Goal: Task Accomplishment & Management: Manage account settings

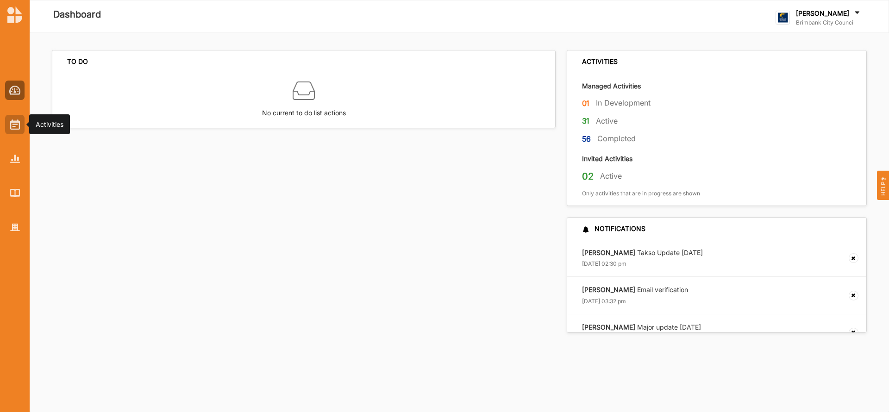
click at [14, 127] on img at bounding box center [15, 125] width 10 height 10
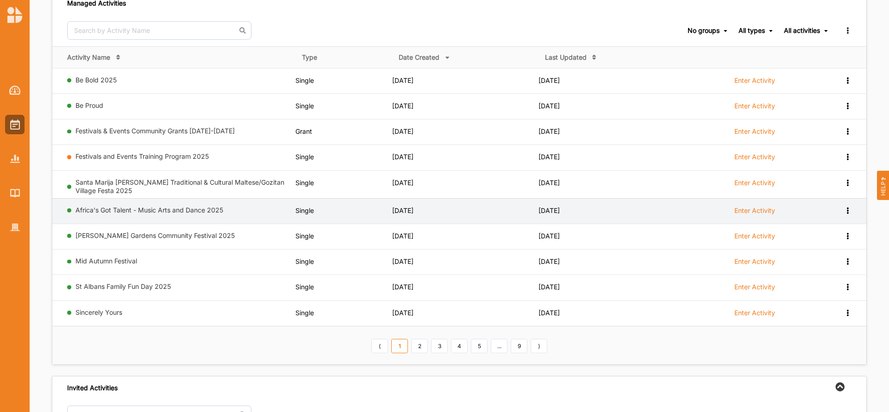
scroll to position [83, 0]
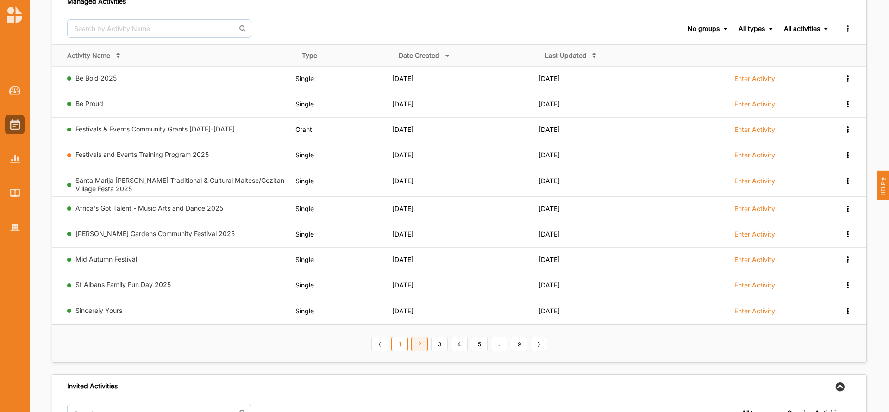
click at [418, 346] on link "2" at bounding box center [419, 344] width 17 height 15
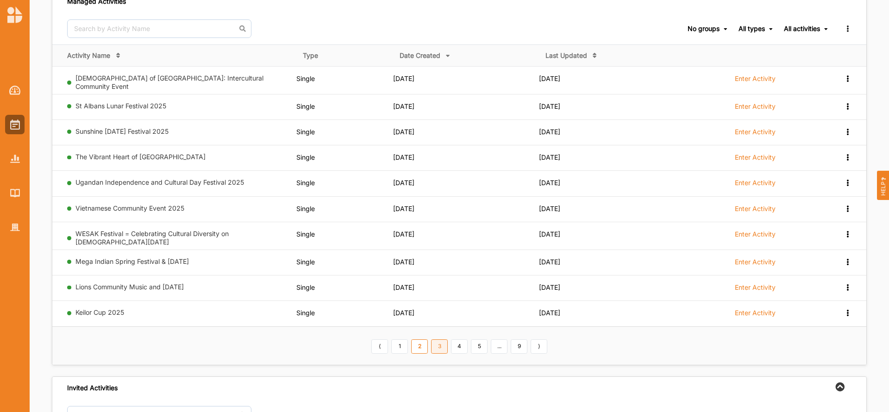
click at [440, 340] on link "3" at bounding box center [439, 347] width 17 height 15
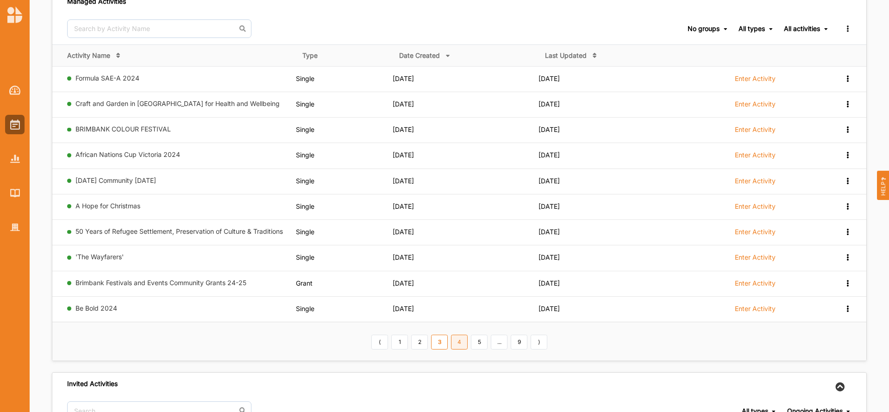
click at [463, 341] on link "4" at bounding box center [459, 342] width 17 height 15
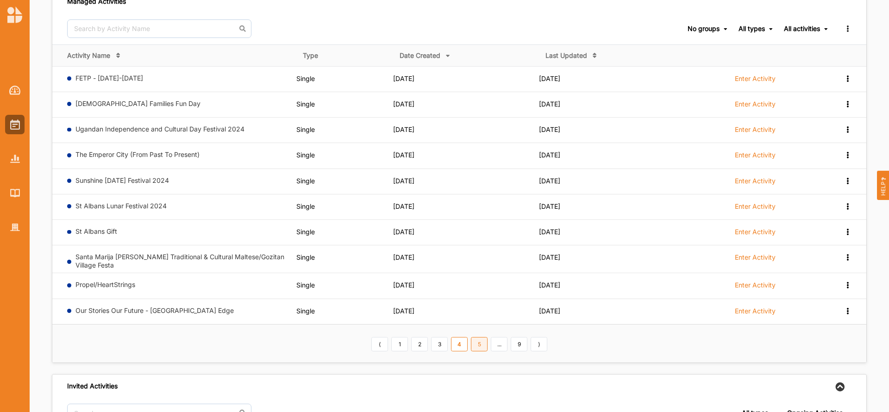
click at [480, 343] on link "5" at bounding box center [479, 344] width 17 height 15
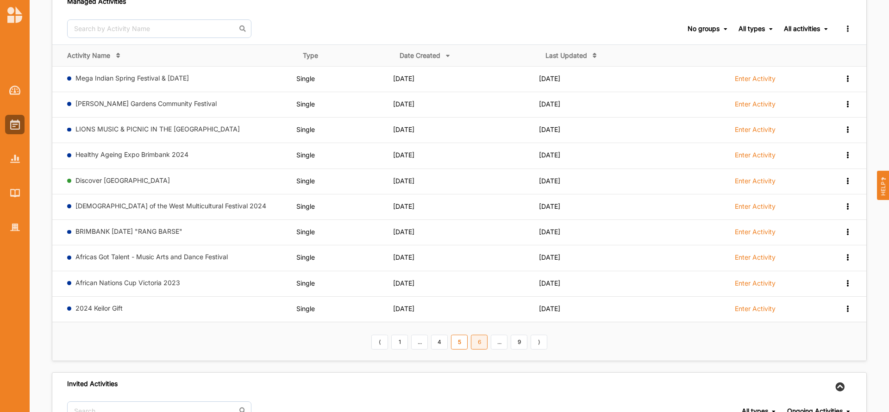
click at [482, 346] on link "6" at bounding box center [479, 342] width 17 height 15
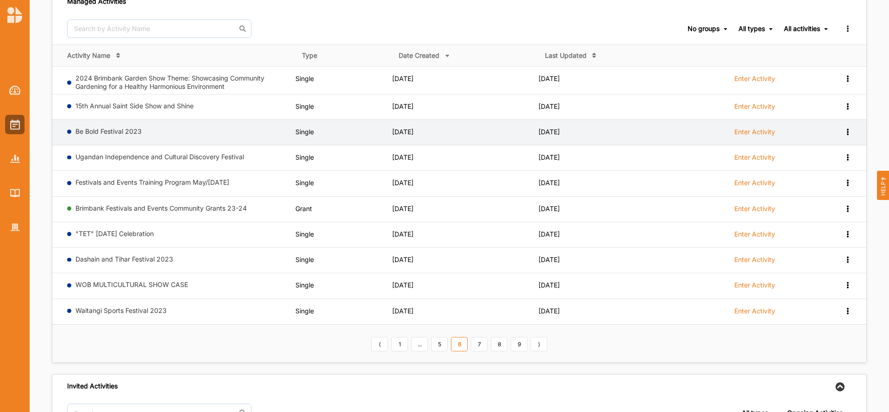
click at [758, 133] on label "Enter Activity" at bounding box center [755, 132] width 41 height 8
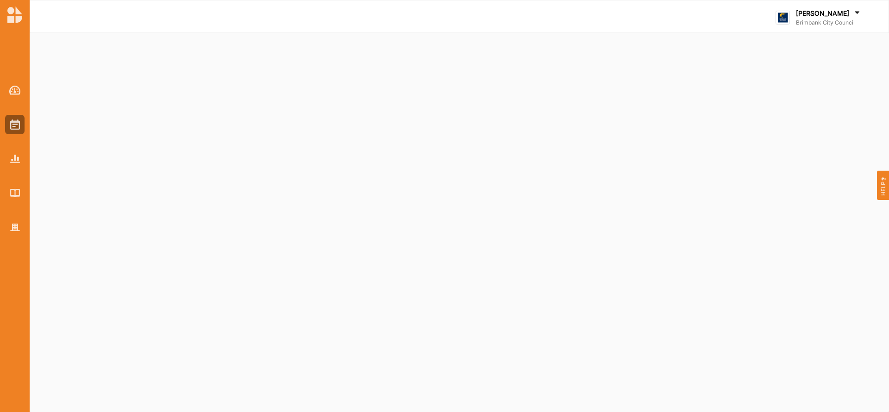
select select "2"
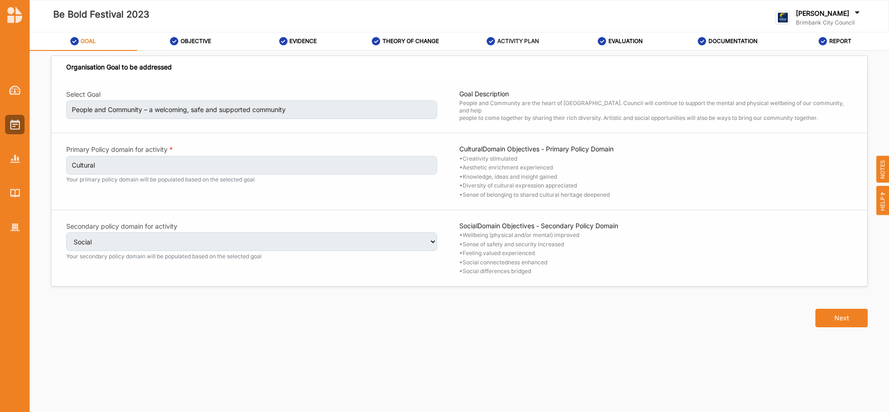
click at [529, 38] on label "ACTIVITY PLAN" at bounding box center [518, 41] width 42 height 7
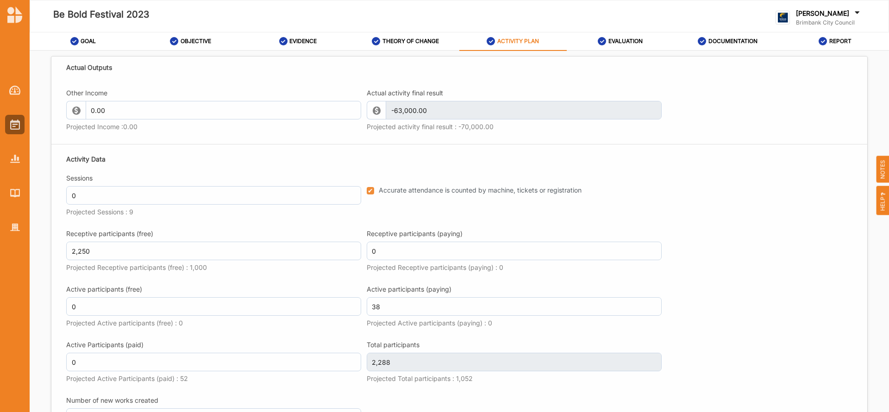
scroll to position [1304, 0]
click at [844, 42] on label "REPORT" at bounding box center [841, 41] width 22 height 7
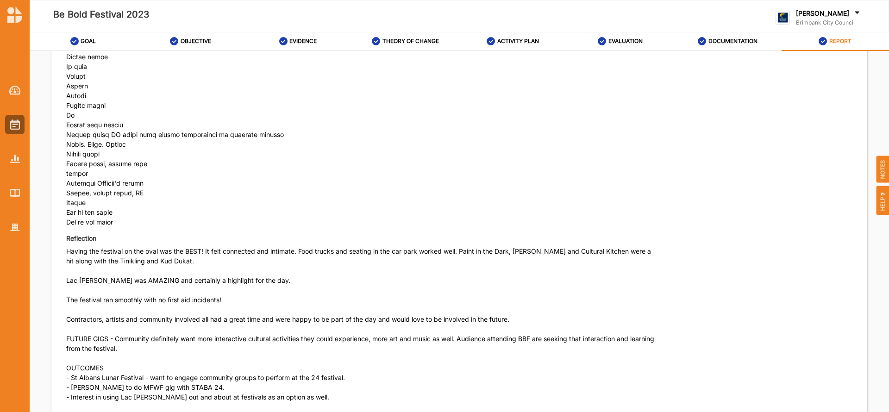
scroll to position [4673, 0]
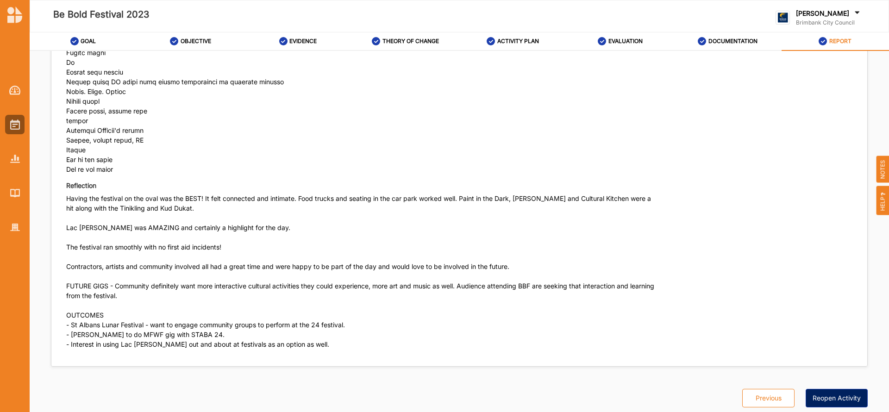
click at [844, 396] on button "Reopen Activity" at bounding box center [837, 398] width 62 height 19
click at [513, 40] on label "ACTIVITY PLAN" at bounding box center [518, 41] width 42 height 7
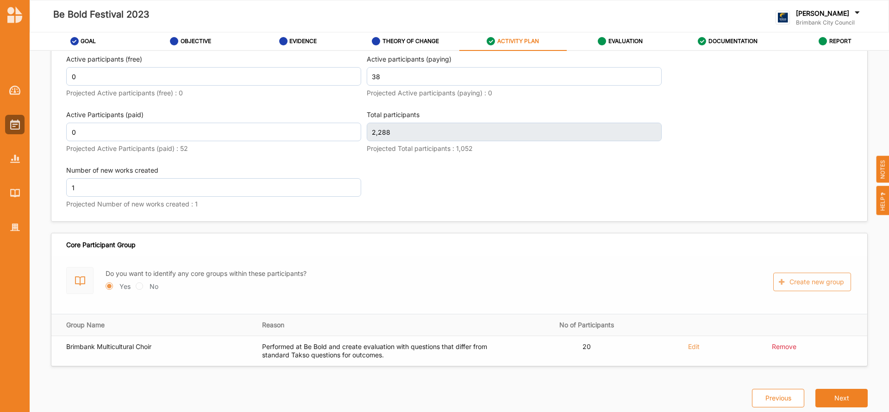
scroll to position [1532, 0]
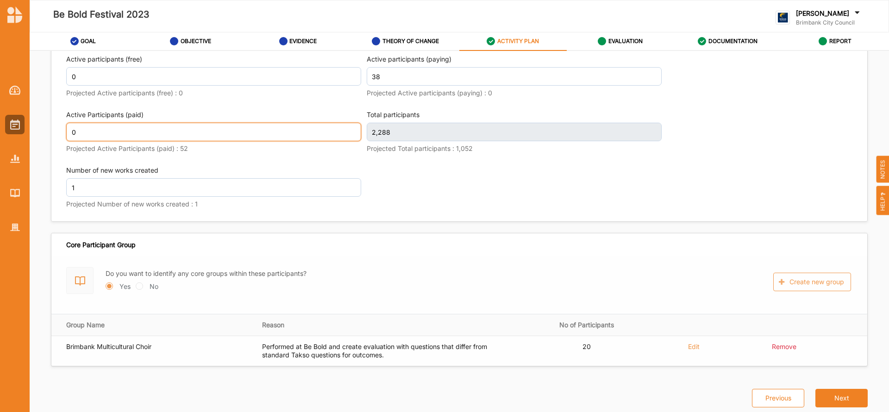
click at [83, 131] on input "0" at bounding box center [213, 132] width 295 height 19
type input "38"
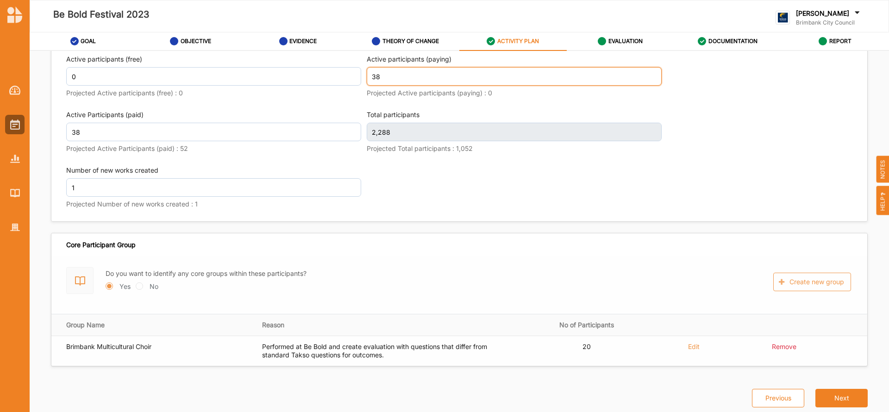
click at [386, 81] on input "38" at bounding box center [514, 76] width 295 height 19
type input "3"
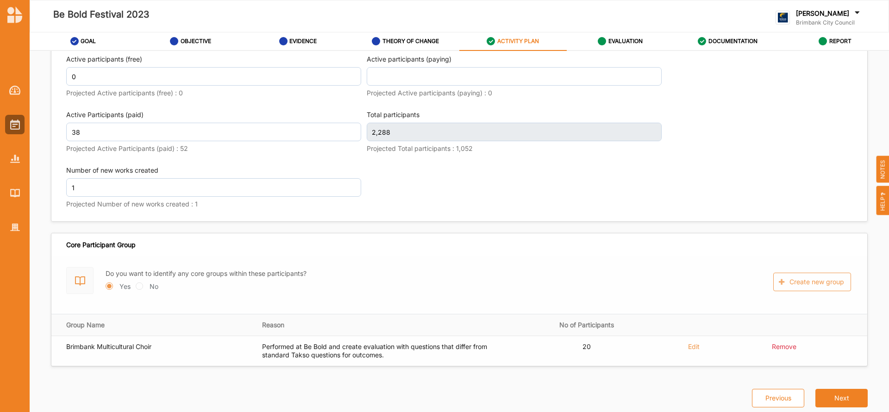
type input "0"
click at [432, 184] on div "Activity Data Sessions 0 Projected Sessions : 9 Accurate attendance is counted …" at bounding box center [459, 68] width 786 height 297
type input "2,326"
click at [832, 400] on button "Next" at bounding box center [842, 398] width 52 height 19
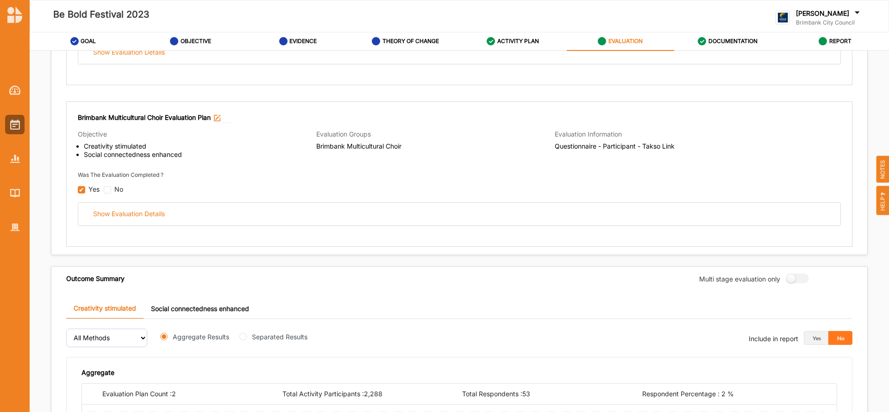
scroll to position [666, 0]
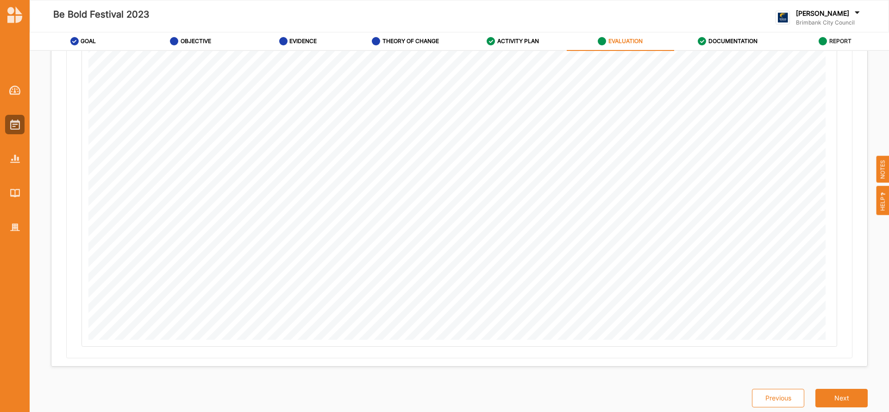
click at [843, 37] on div "REPORT" at bounding box center [835, 41] width 33 height 17
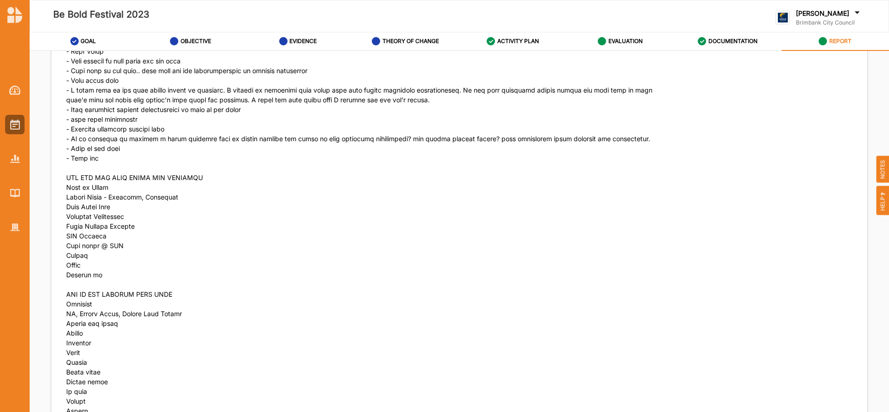
scroll to position [4680, 0]
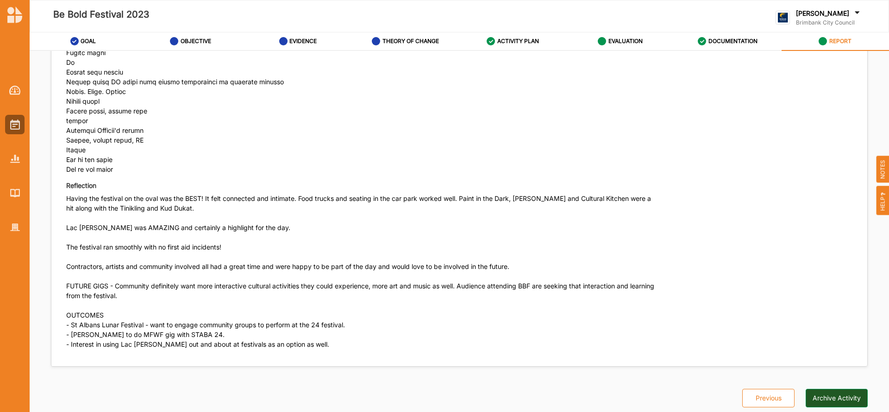
click at [837, 395] on button "Archive Activity" at bounding box center [837, 398] width 62 height 19
click at [13, 125] on img at bounding box center [15, 125] width 10 height 10
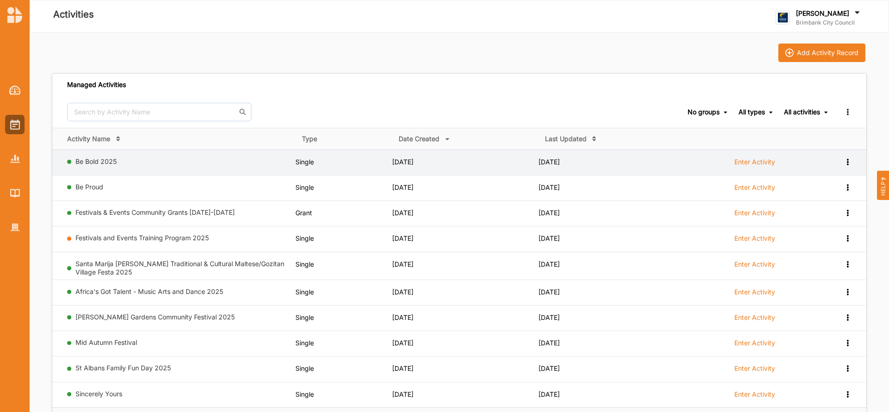
click at [749, 162] on label "Enter Activity" at bounding box center [755, 162] width 41 height 8
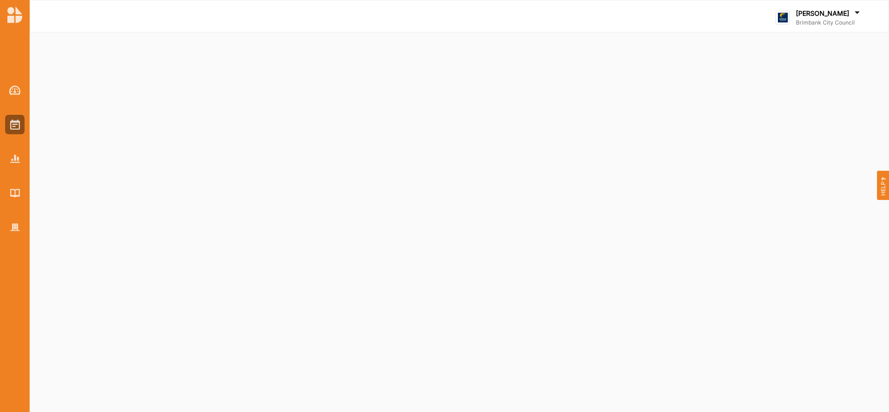
select select "2"
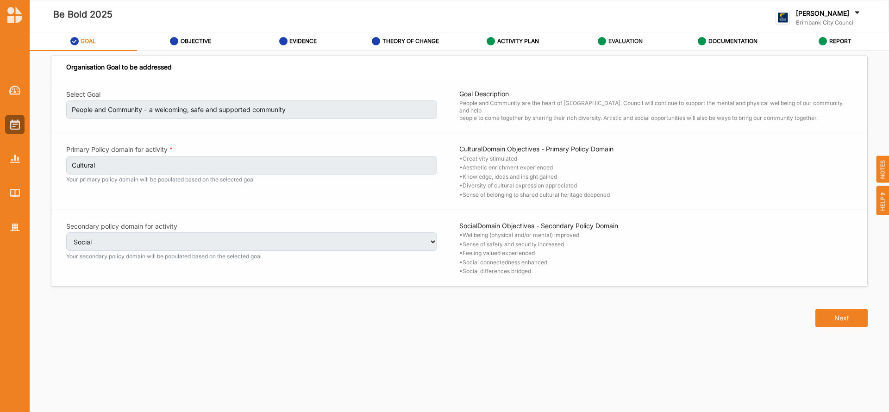
click at [620, 42] on label "EVALUATION" at bounding box center [626, 41] width 34 height 7
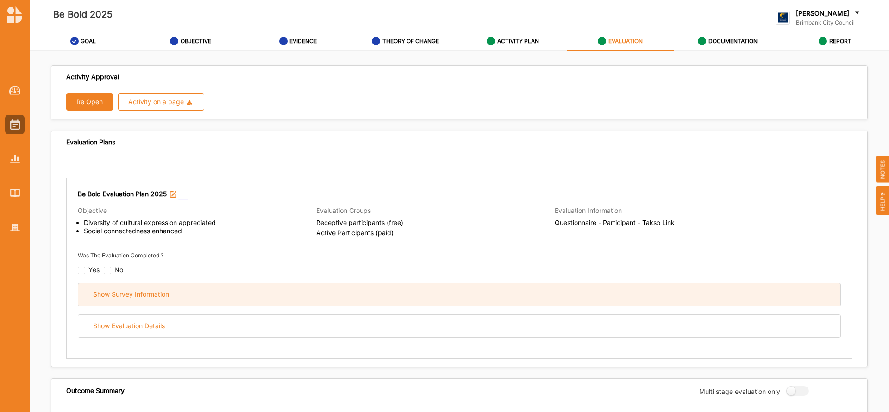
click at [406, 292] on div "Show Survey Information" at bounding box center [459, 294] width 762 height 23
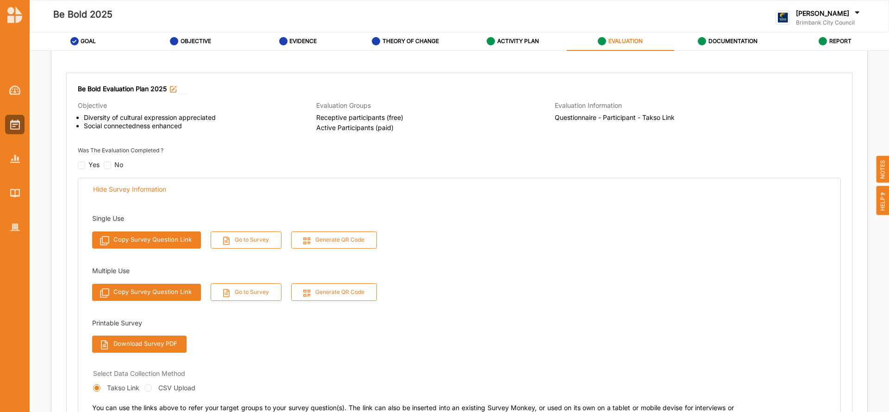
scroll to position [108, 0]
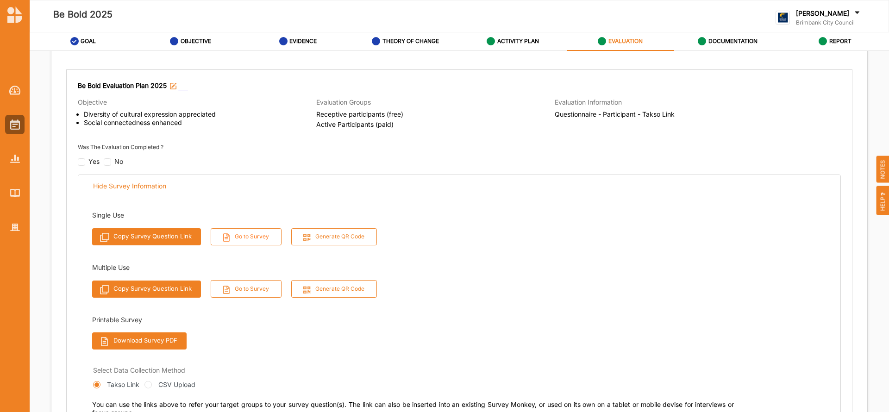
click at [249, 236] on button "Go to Survey" at bounding box center [246, 236] width 71 height 17
click at [13, 126] on img at bounding box center [15, 125] width 10 height 10
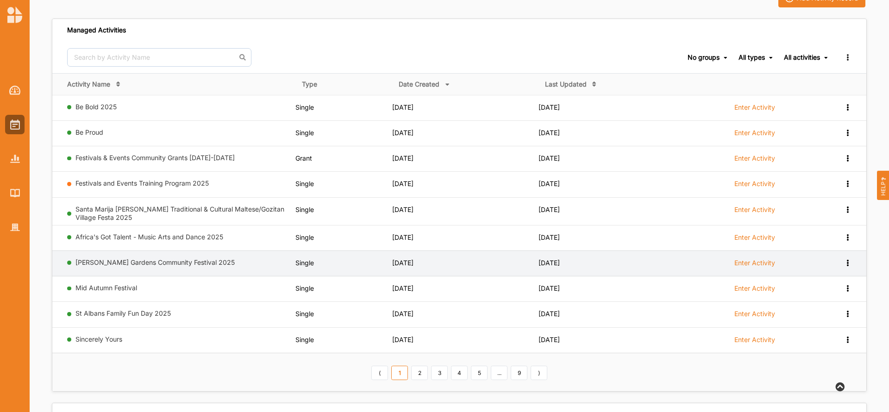
scroll to position [56, 0]
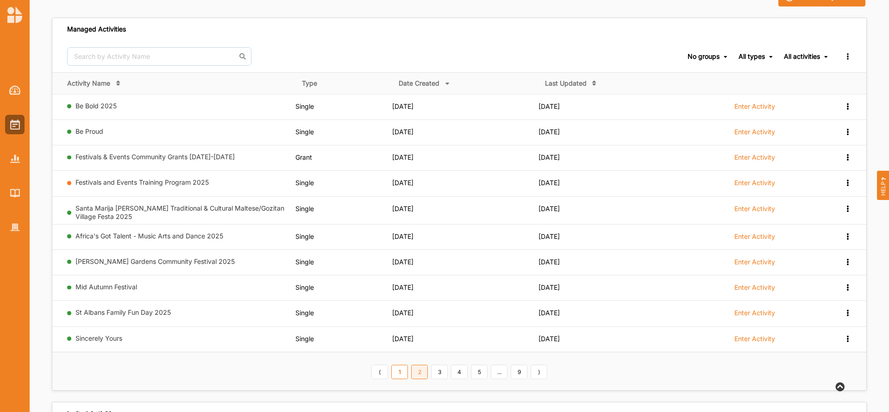
click at [420, 372] on link "2" at bounding box center [419, 372] width 17 height 15
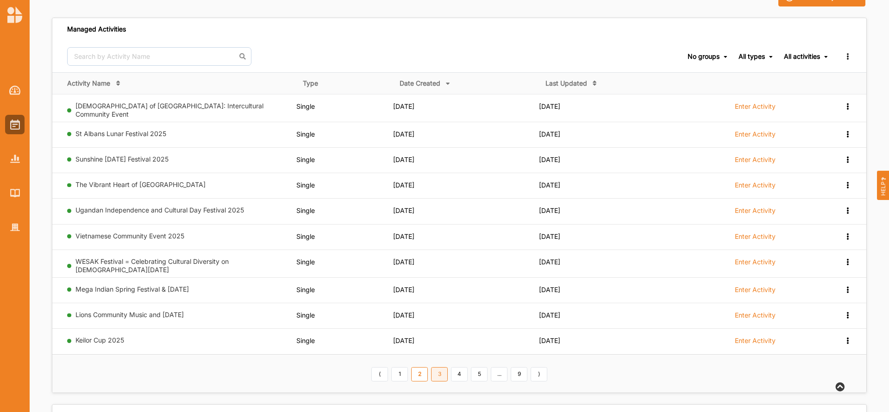
click at [436, 371] on link "3" at bounding box center [439, 374] width 17 height 15
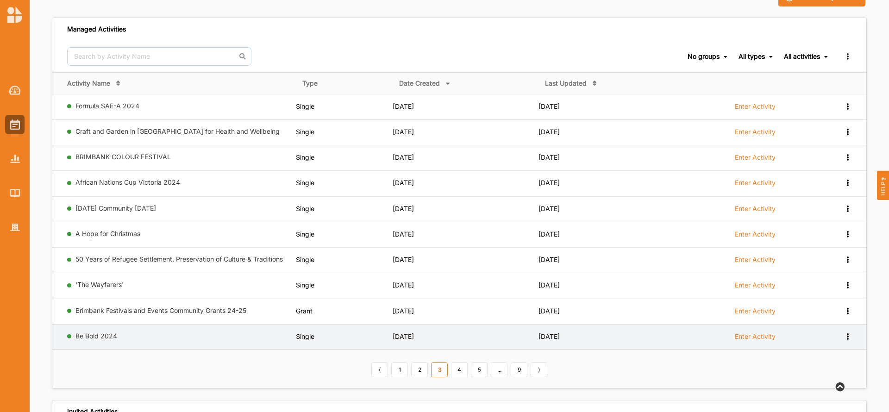
click at [757, 336] on label "Enter Activity" at bounding box center [755, 337] width 41 height 8
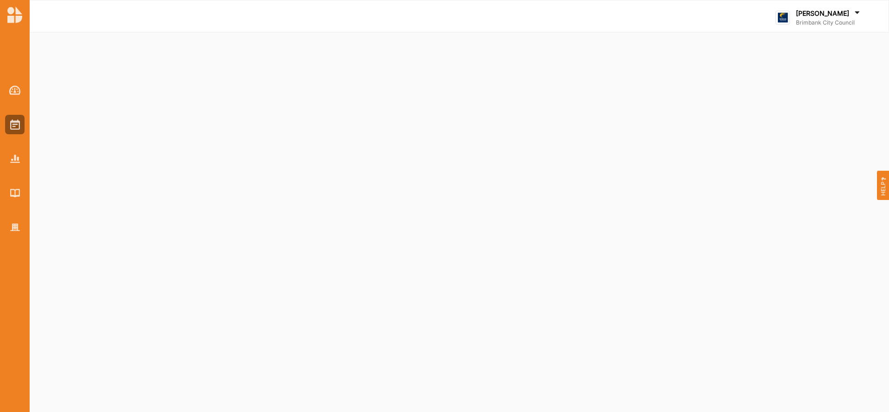
select select "2"
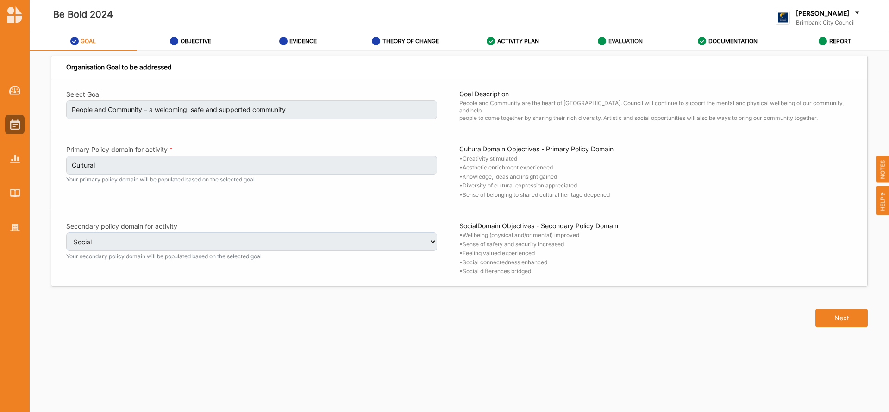
click at [623, 42] on label "EVALUATION" at bounding box center [626, 41] width 34 height 7
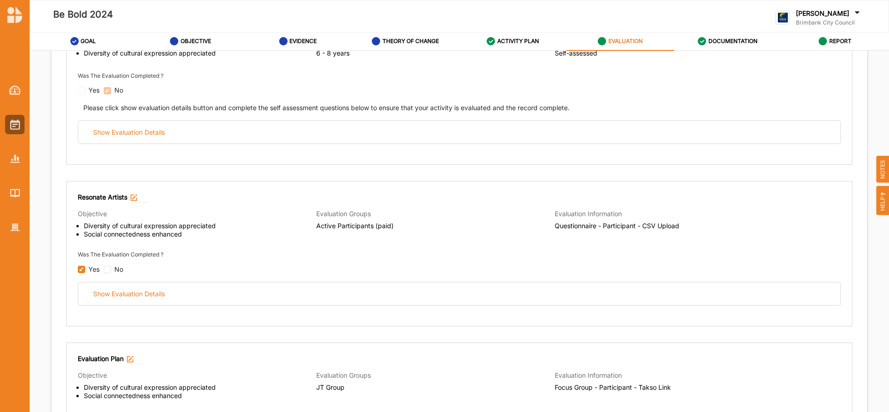
scroll to position [343, 0]
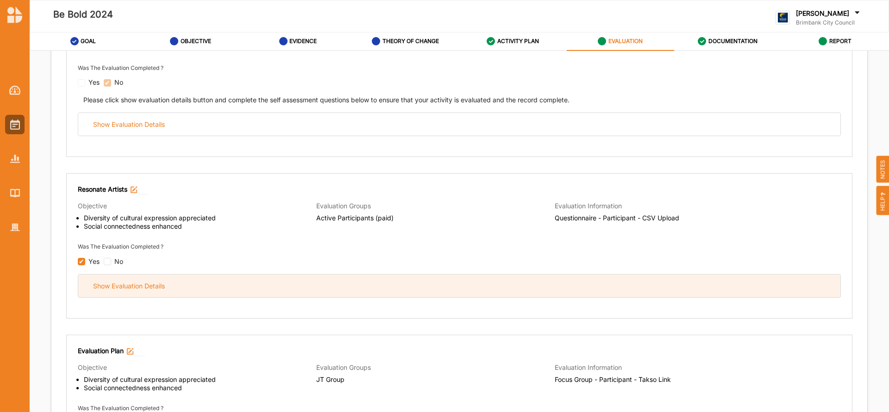
click at [208, 288] on div "Show Evaluation Details" at bounding box center [459, 286] width 762 height 23
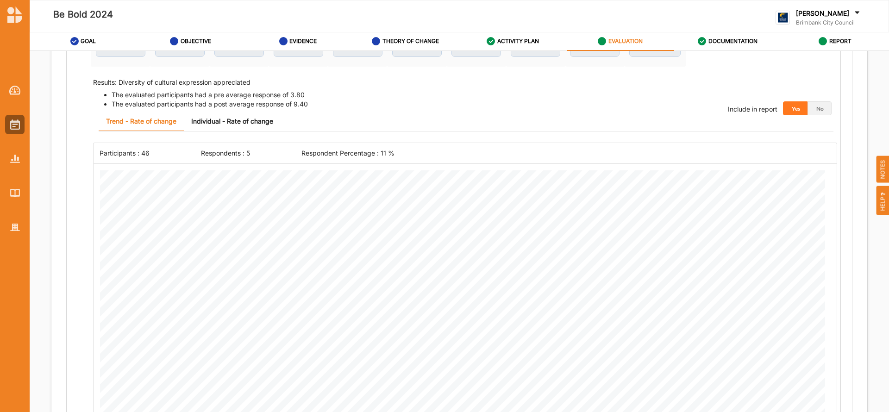
scroll to position [186, 0]
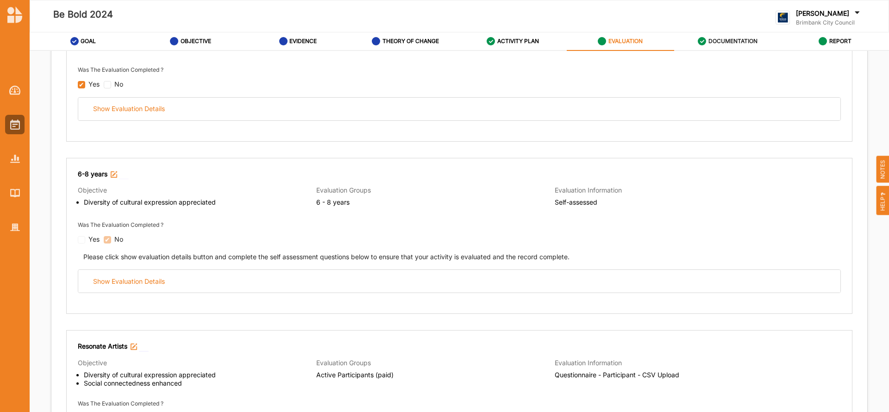
click at [735, 38] on label "DOCUMENTATION" at bounding box center [733, 41] width 49 height 7
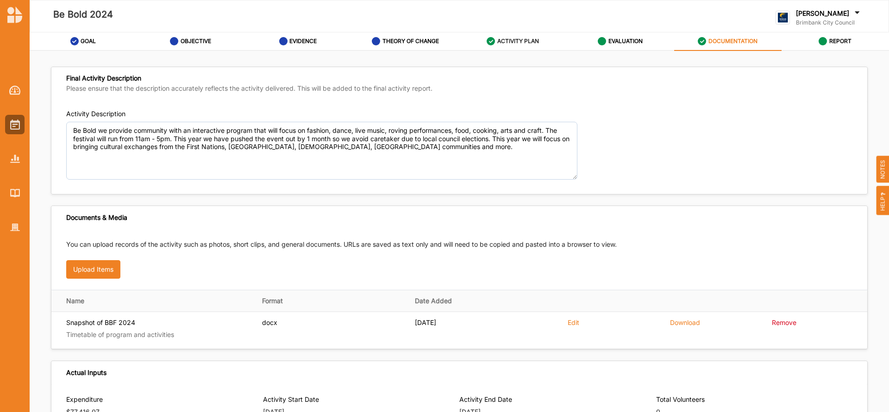
click at [520, 39] on label "ACTIVITY PLAN" at bounding box center [518, 41] width 42 height 7
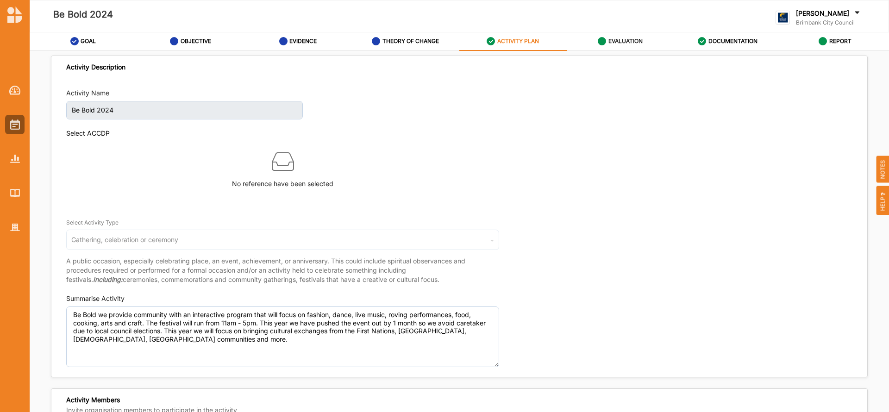
click at [626, 41] on label "EVALUATION" at bounding box center [626, 41] width 34 height 7
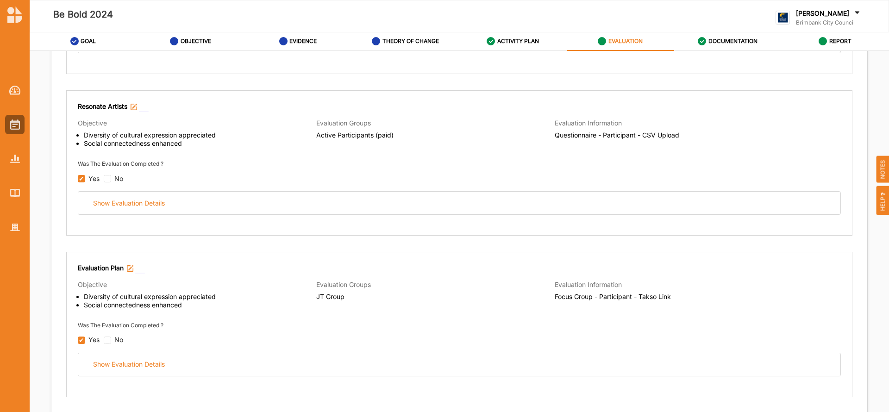
scroll to position [445, 0]
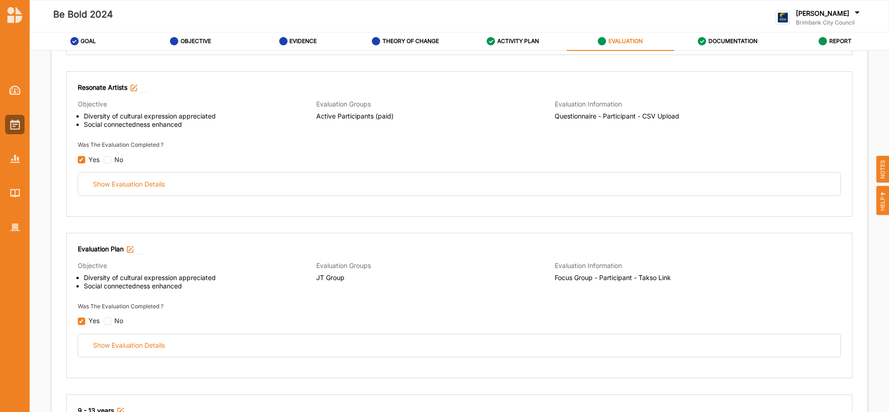
click at [133, 87] on img at bounding box center [134, 88] width 6 height 6
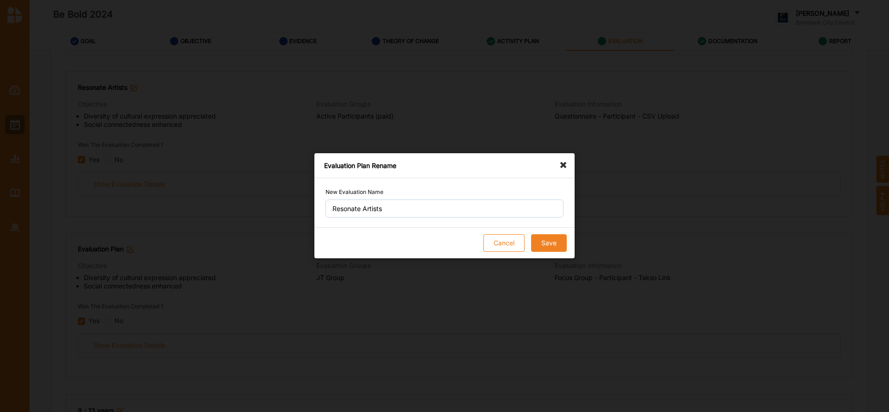
click at [560, 166] on icon at bounding box center [566, 160] width 15 height 15
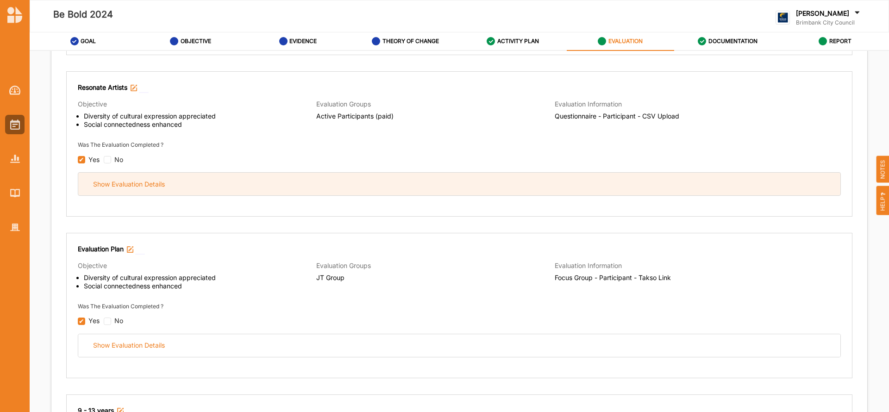
click at [199, 186] on div "Show Evaluation Details" at bounding box center [459, 184] width 762 height 23
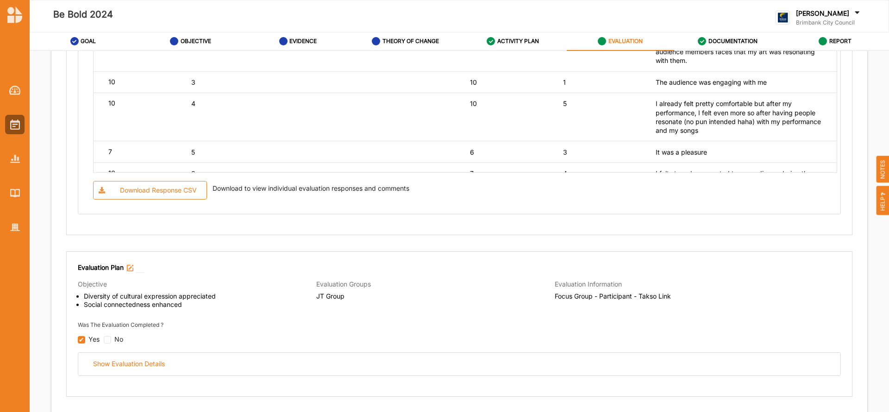
scroll to position [1431, 0]
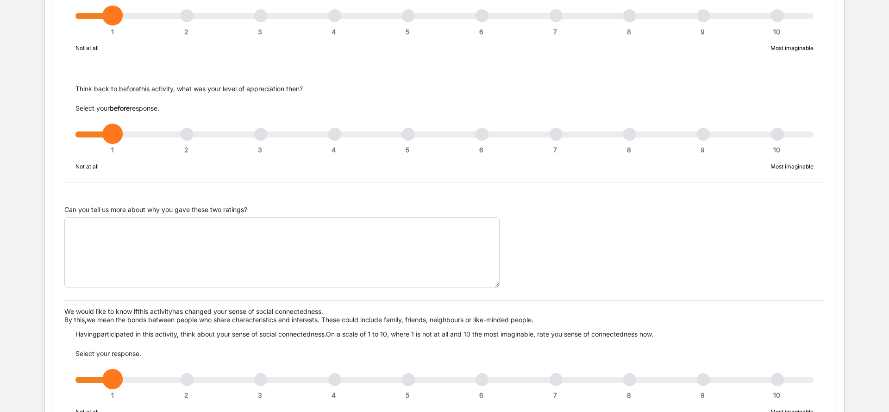
scroll to position [250, 0]
